Goal: Book appointment/travel/reservation

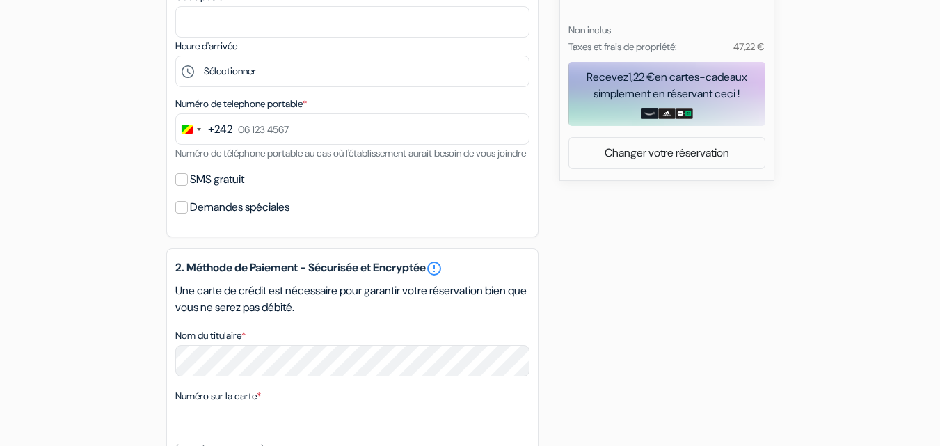
scroll to position [556, 0]
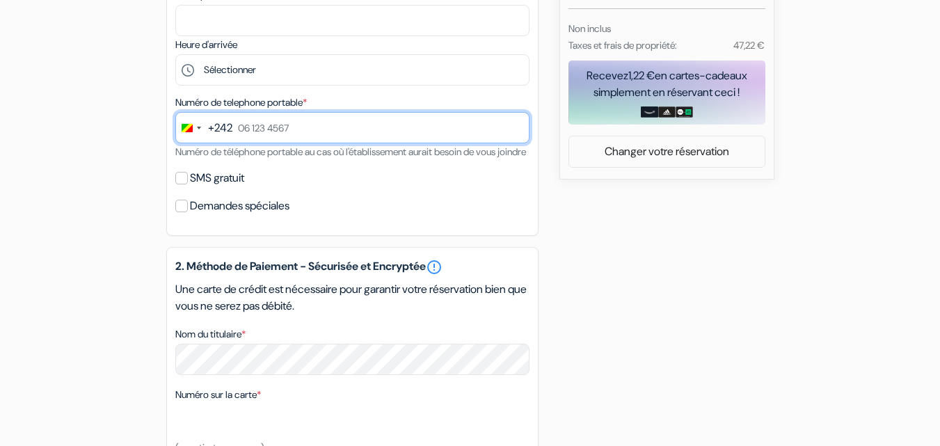
click at [309, 125] on input "text" at bounding box center [352, 127] width 354 height 31
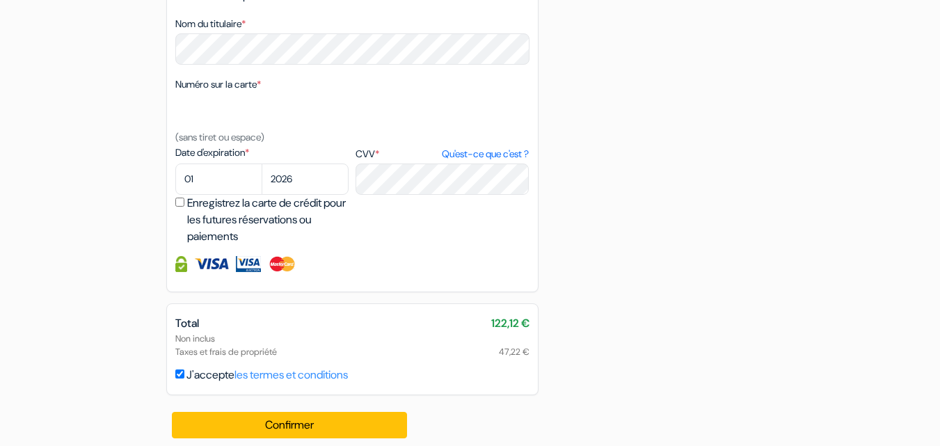
scroll to position [892, 0]
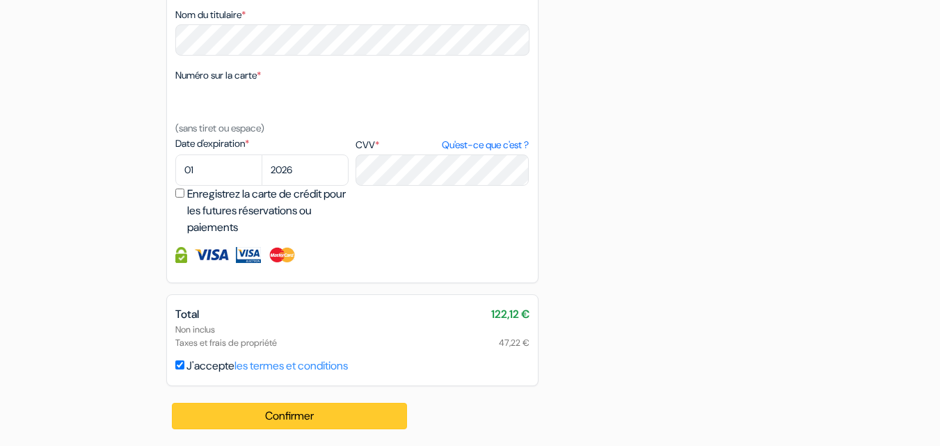
type input "06 402 6470"
click at [283, 415] on button "Confirmer Loading..." at bounding box center [290, 416] width 236 height 26
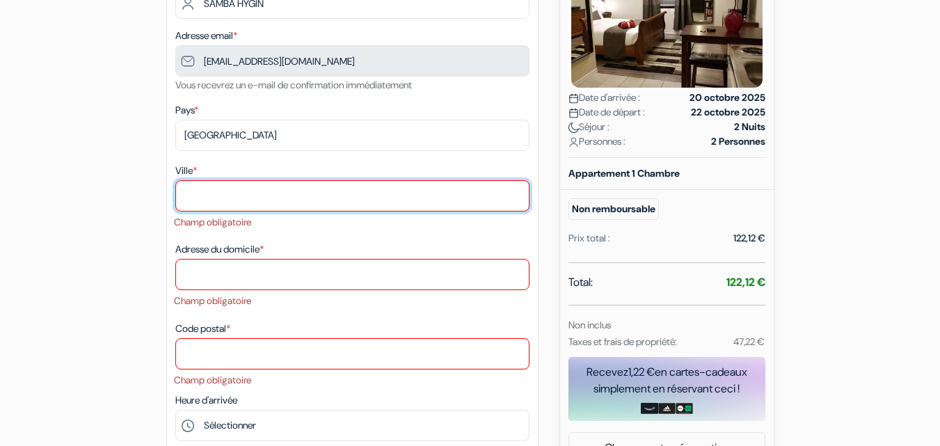
scroll to position [233, 0]
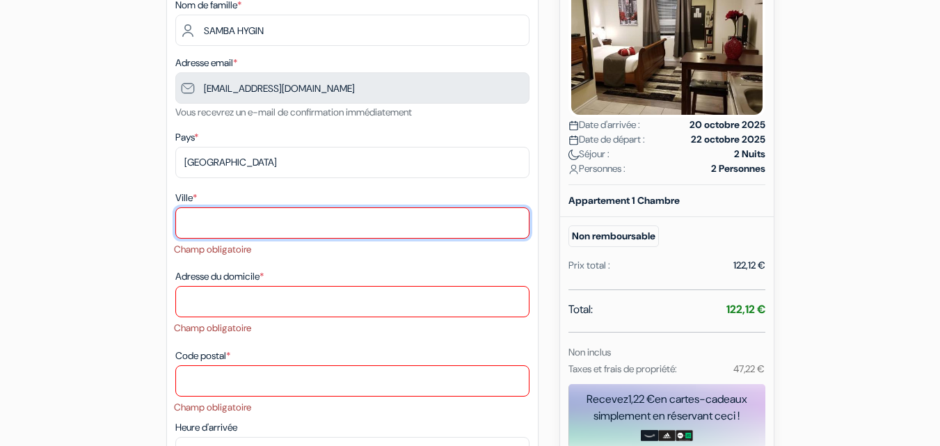
click at [236, 217] on input "Ville *" at bounding box center [352, 222] width 354 height 31
type input "b"
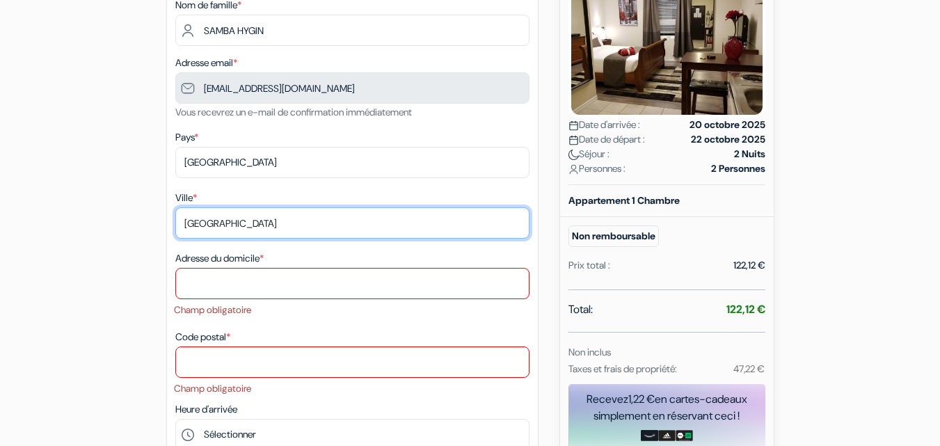
type input "[GEOGRAPHIC_DATA]"
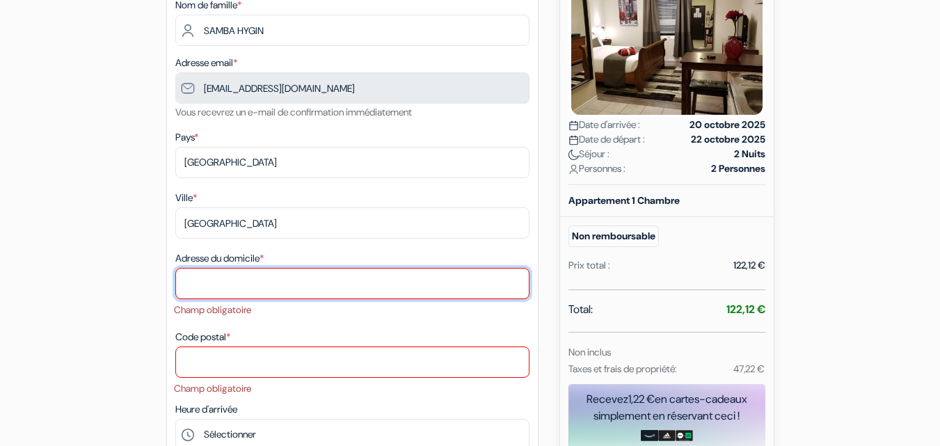
click at [199, 277] on input "Adresse du domicile *" at bounding box center [352, 283] width 354 height 31
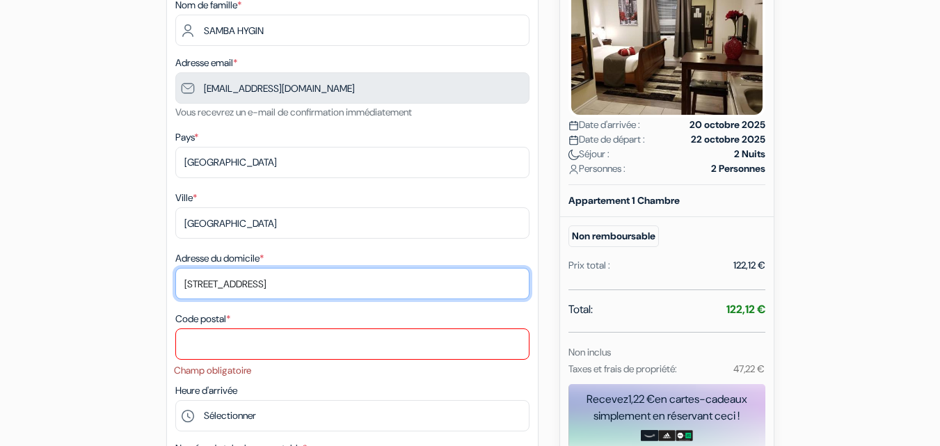
type input "[STREET_ADDRESS]"
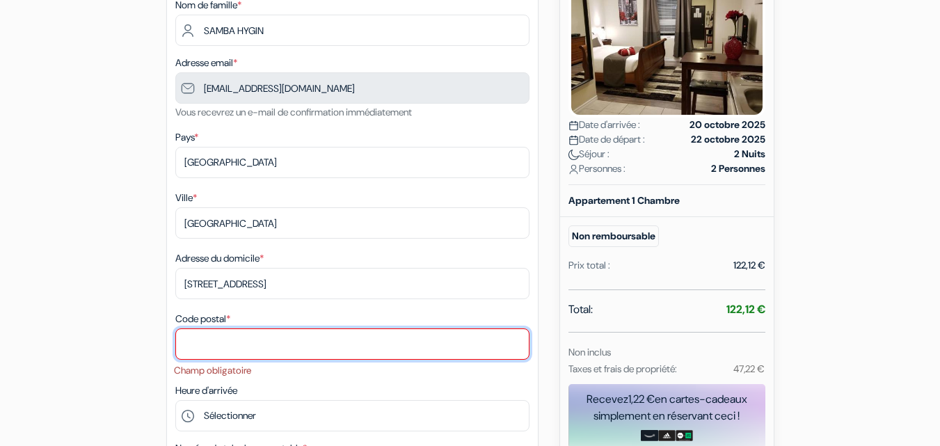
click at [220, 331] on input "Code postal *" at bounding box center [352, 343] width 354 height 31
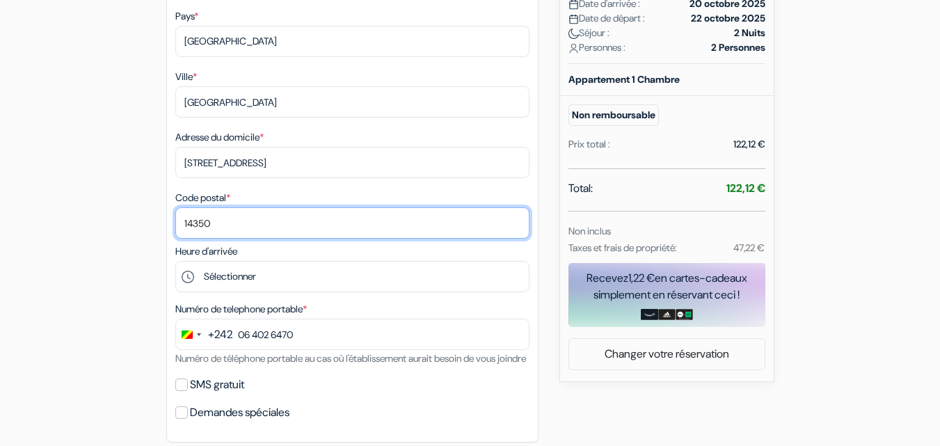
scroll to position [372, 0]
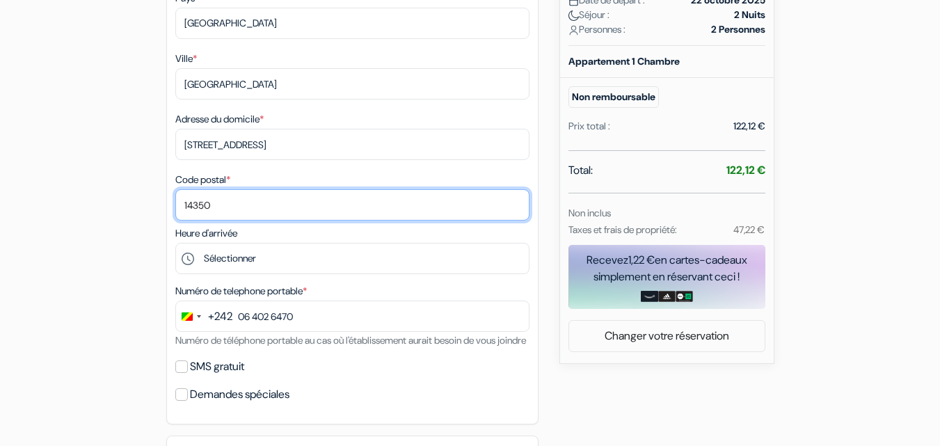
type input "14350"
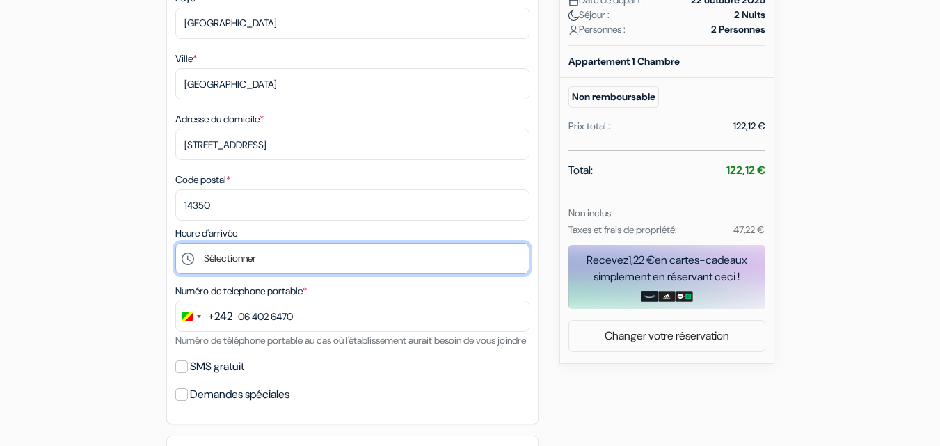
click at [275, 265] on select "Sélectionner 15:00 16:00 17:00 18:00 19:00 20:00" at bounding box center [352, 258] width 354 height 31
select select "18"
click at [175, 243] on select "Sélectionner 15:00 16:00 17:00 18:00 19:00 20:00" at bounding box center [352, 258] width 354 height 31
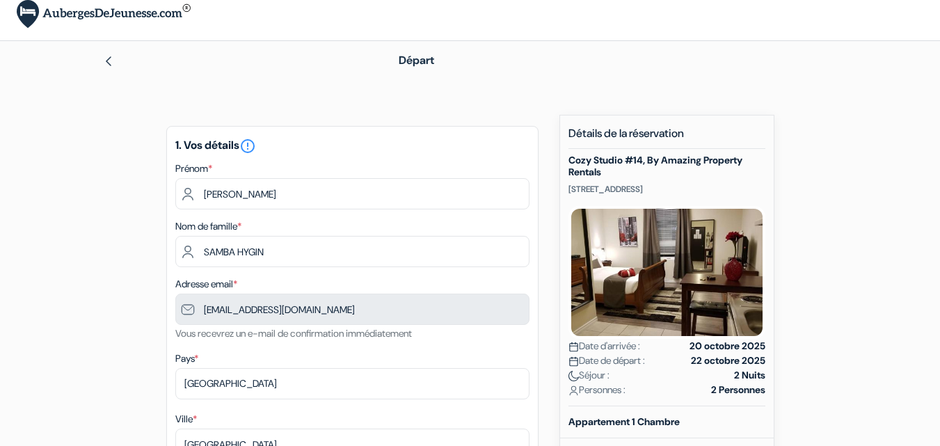
scroll to position [0, 0]
